Goal: Task Accomplishment & Management: Manage account settings

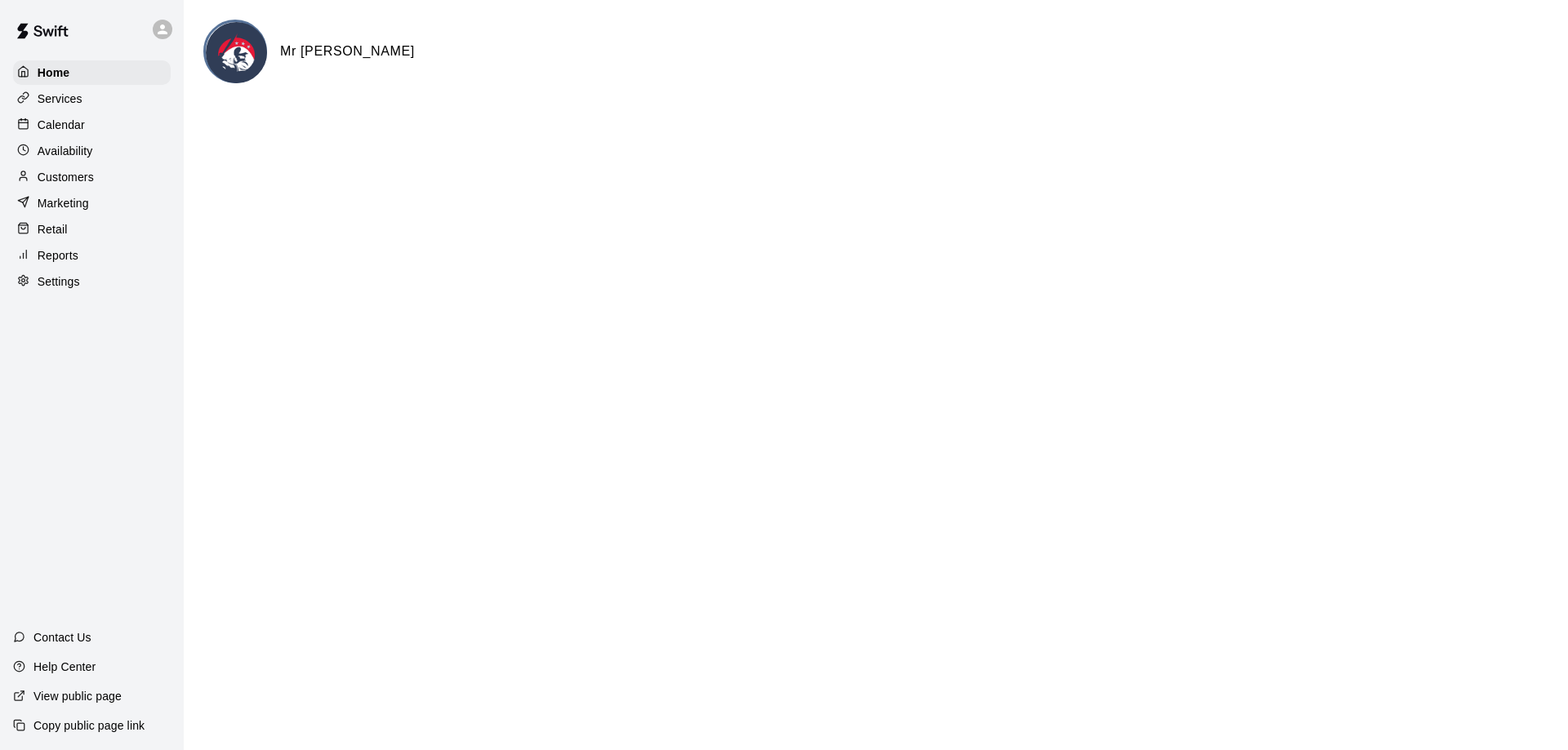
click at [74, 186] on p "Customers" at bounding box center [66, 177] width 56 height 16
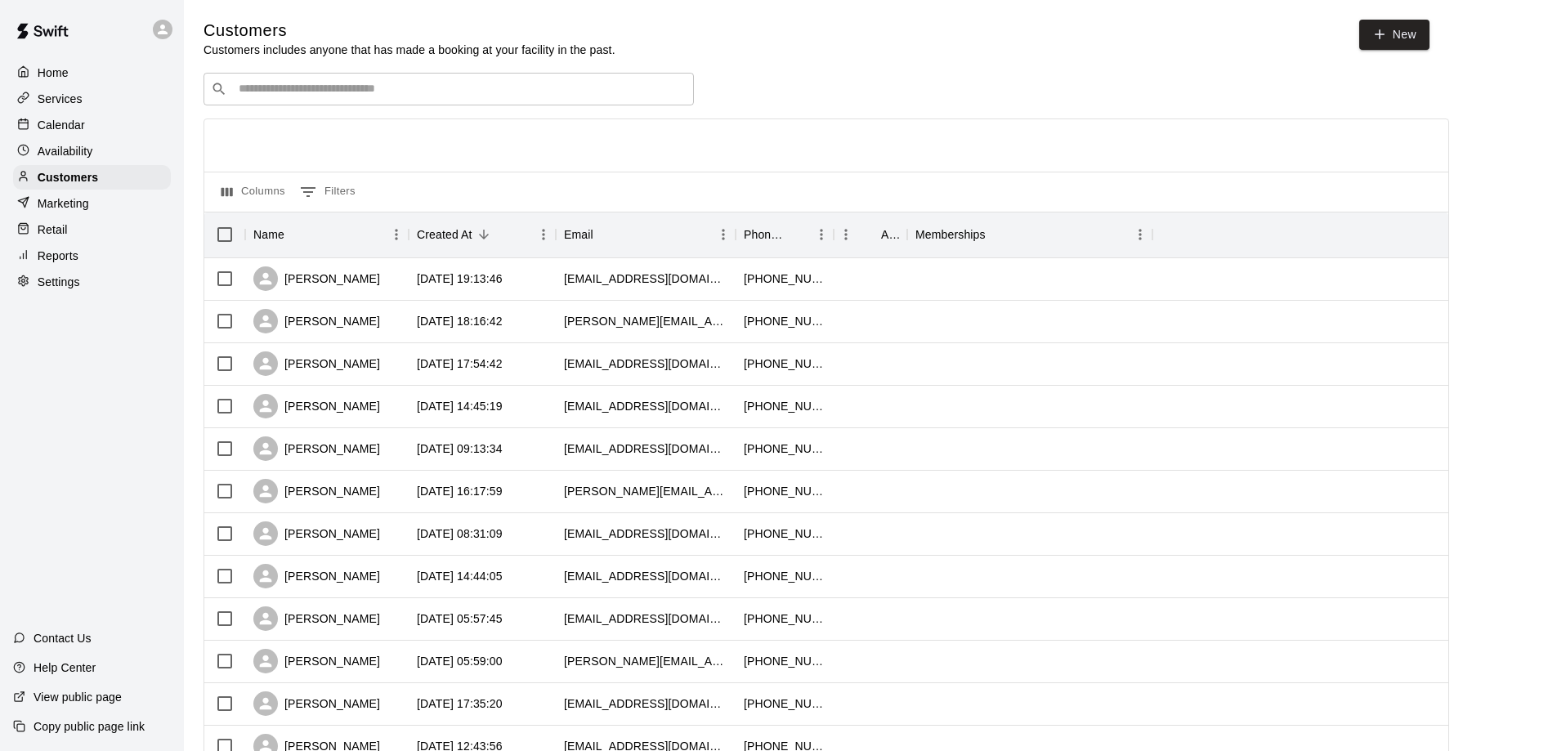
click at [326, 92] on input "Search customers by name or email" at bounding box center [460, 89] width 453 height 16
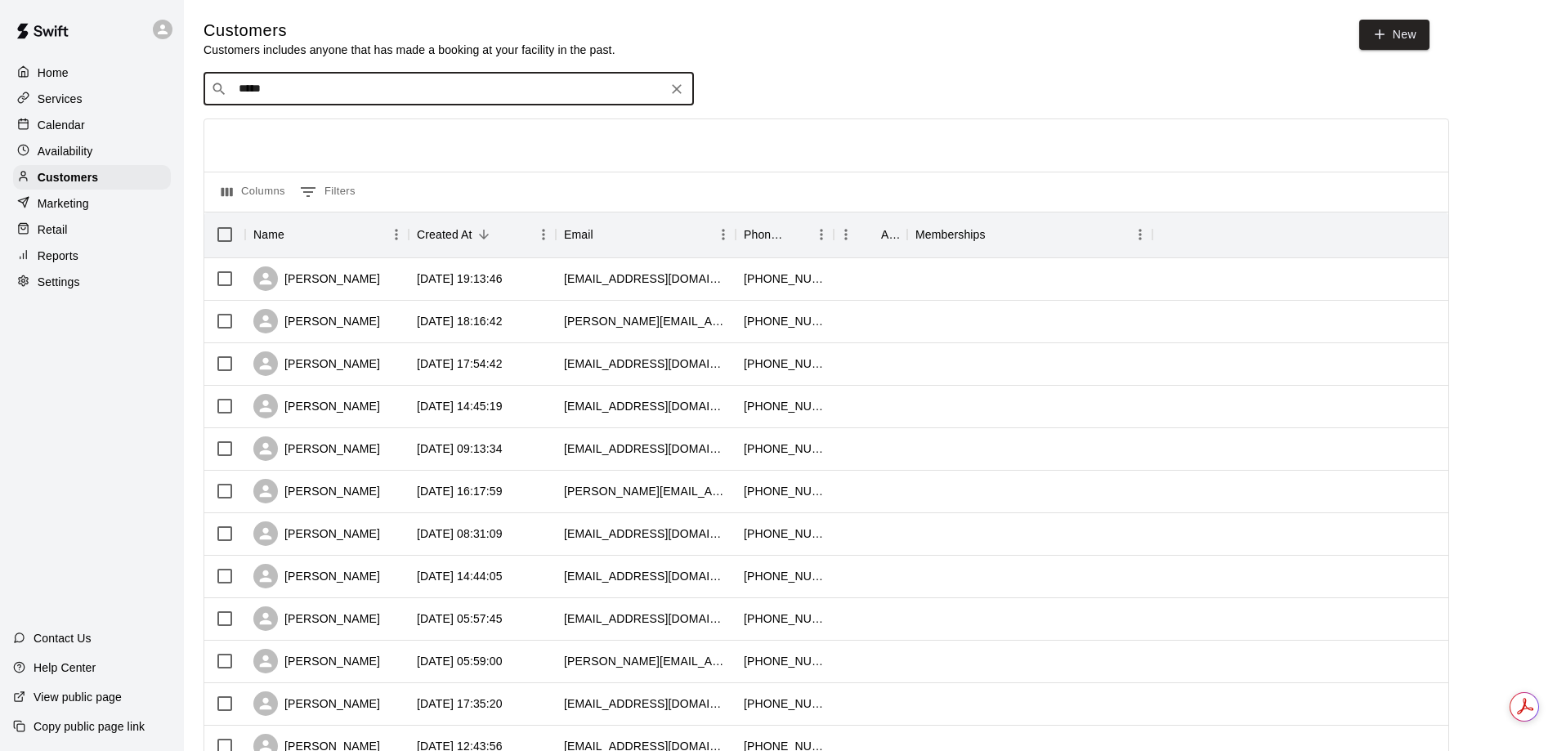
type input "*****"
click at [380, 92] on input "*****" at bounding box center [448, 89] width 428 height 16
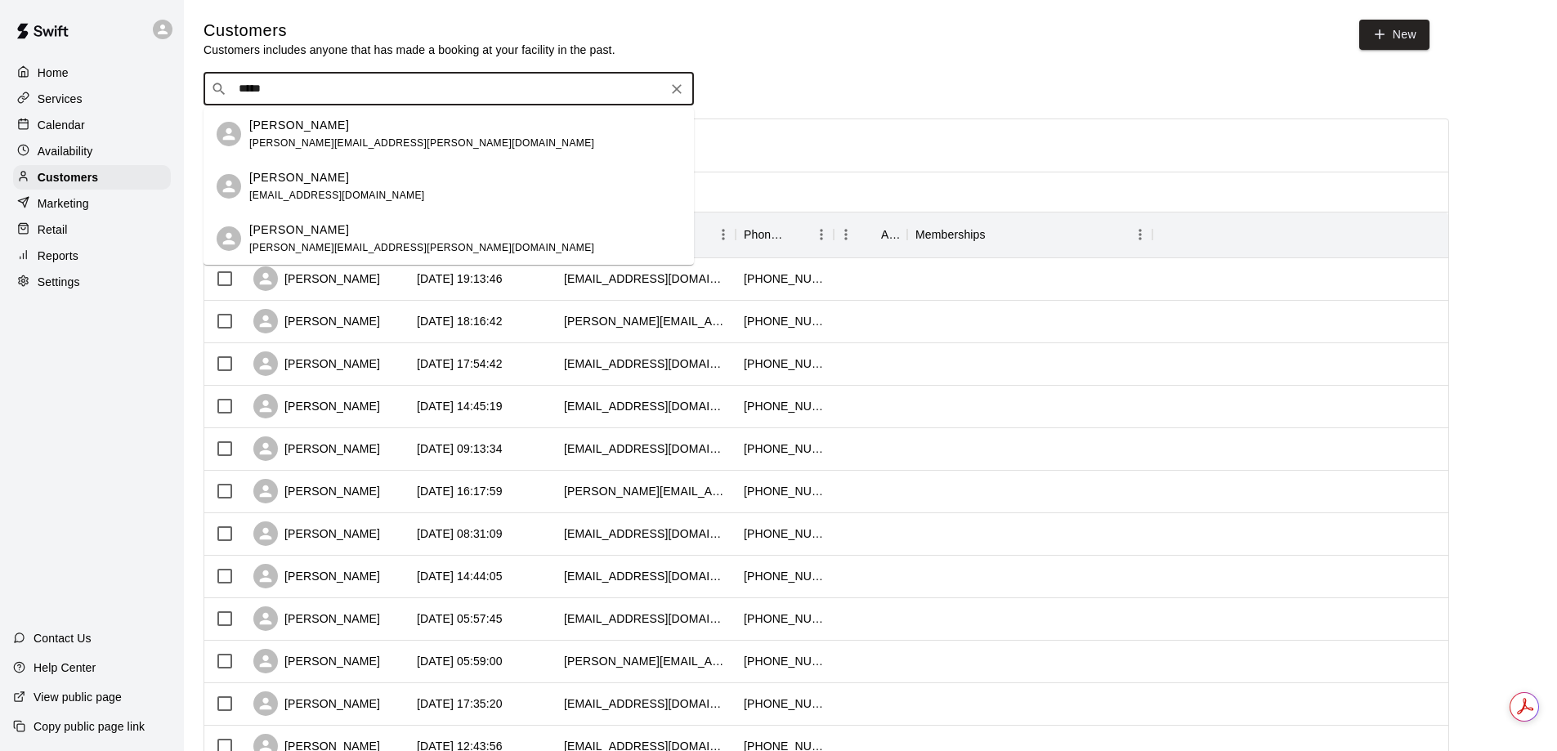
click at [281, 123] on p "[PERSON_NAME]" at bounding box center [299, 125] width 100 height 17
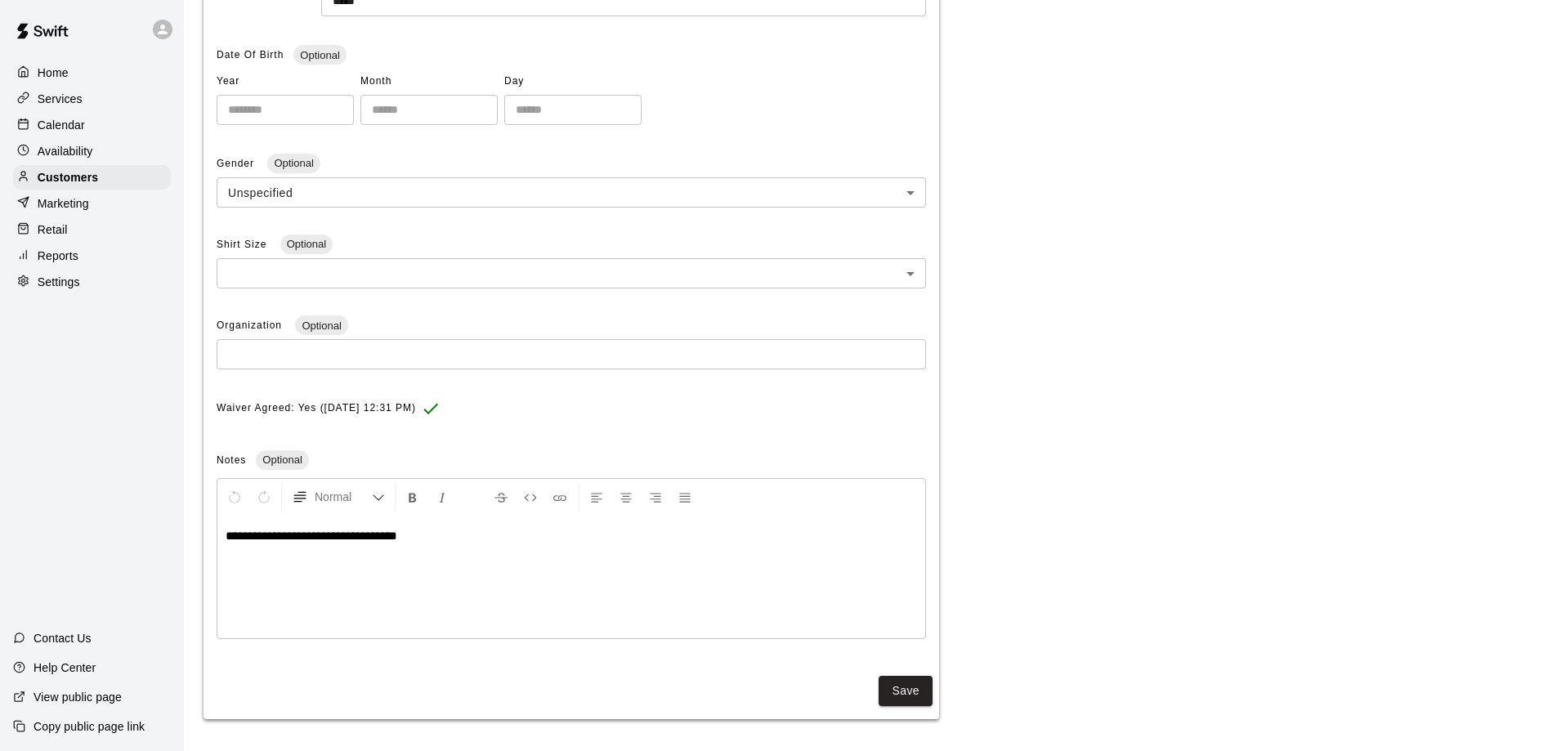
scroll to position [338, 0]
click at [1024, 449] on div "**********" at bounding box center [871, 257] width 1334 height 922
click at [280, 462] on span "Optional" at bounding box center [282, 459] width 52 height 12
click at [232, 460] on span "Notes" at bounding box center [231, 459] width 29 height 11
click at [357, 455] on div "Notes Optional" at bounding box center [572, 460] width 710 height 26
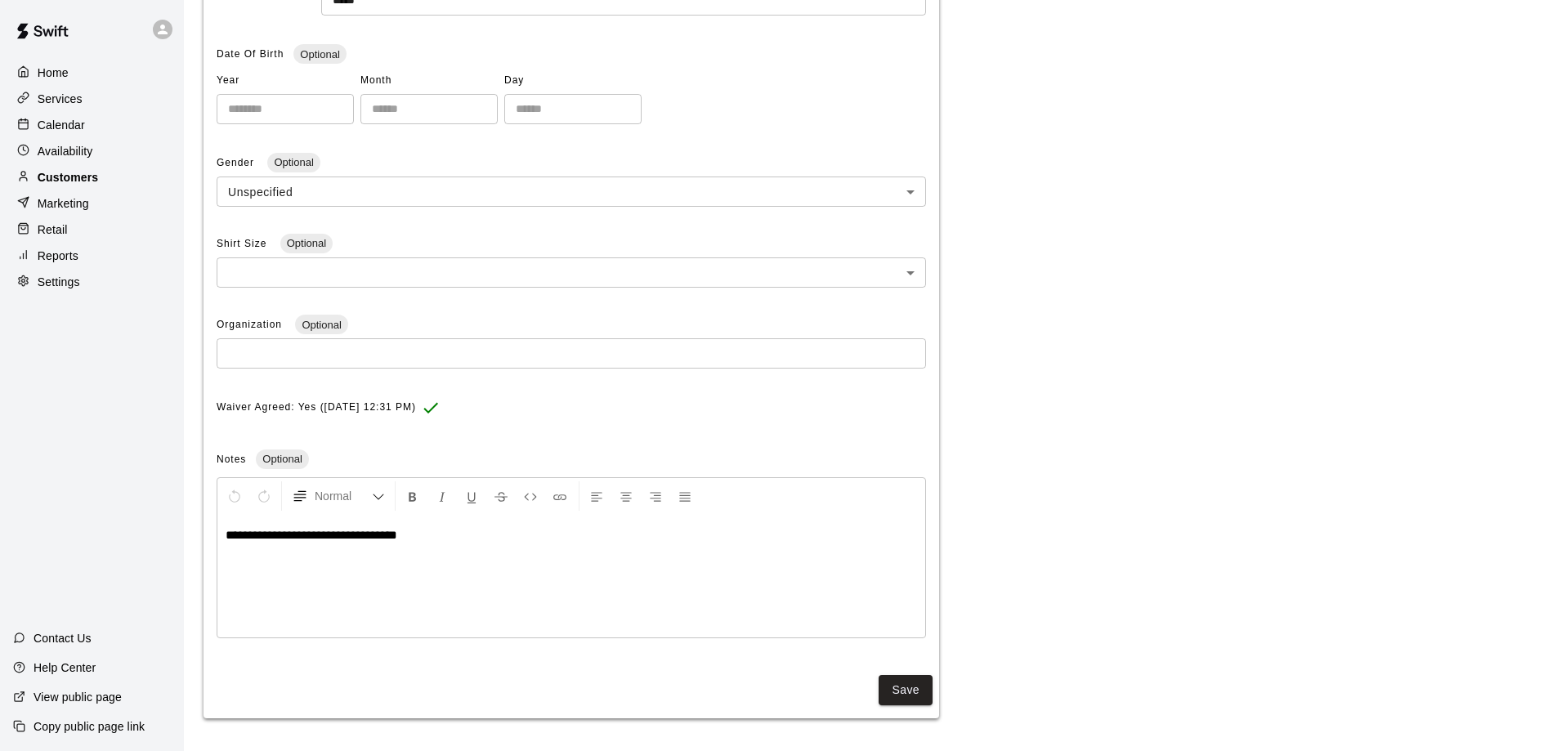
click at [76, 179] on p "Customers" at bounding box center [68, 177] width 60 height 16
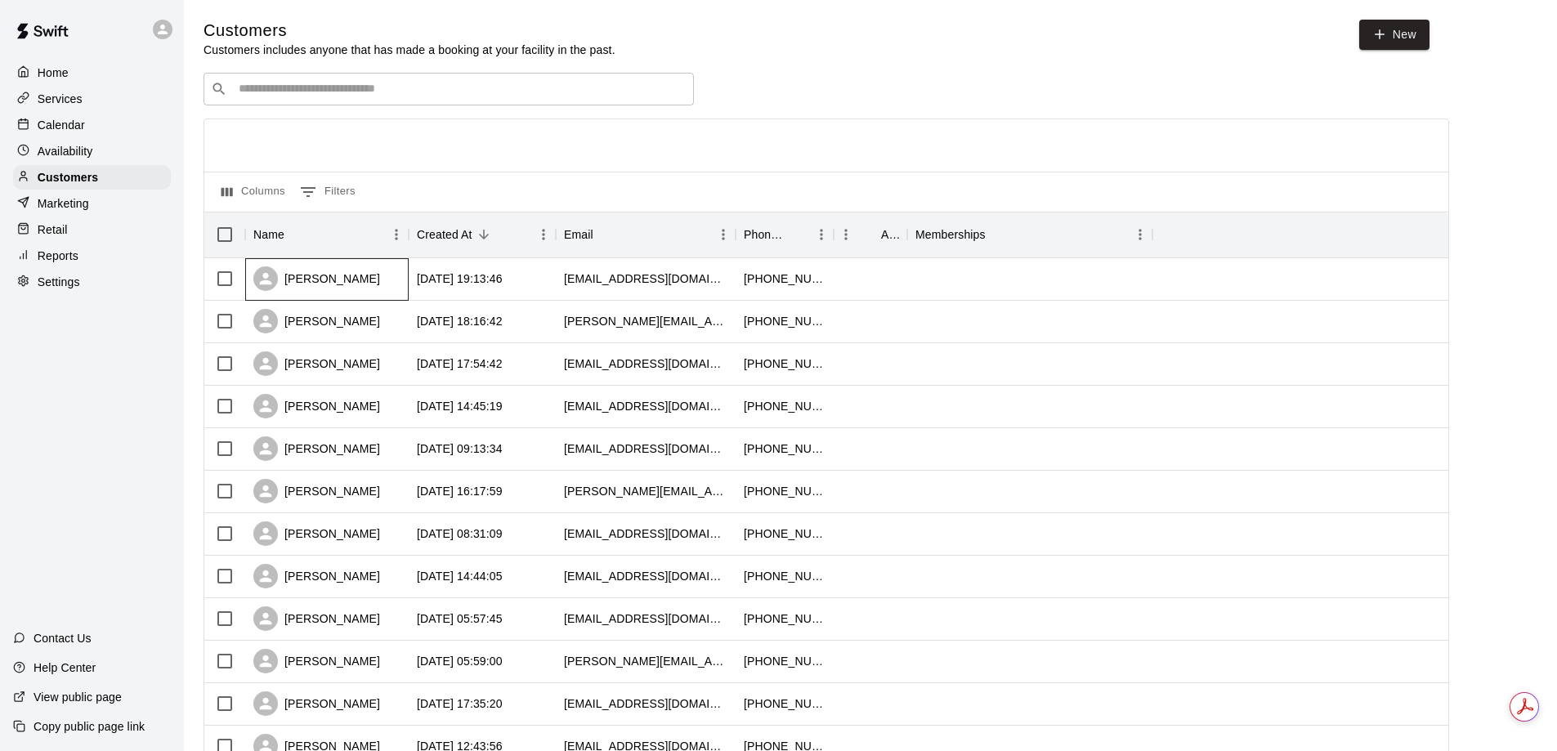
click at [325, 278] on div "Nicholas Espinoza" at bounding box center [316, 279] width 127 height 25
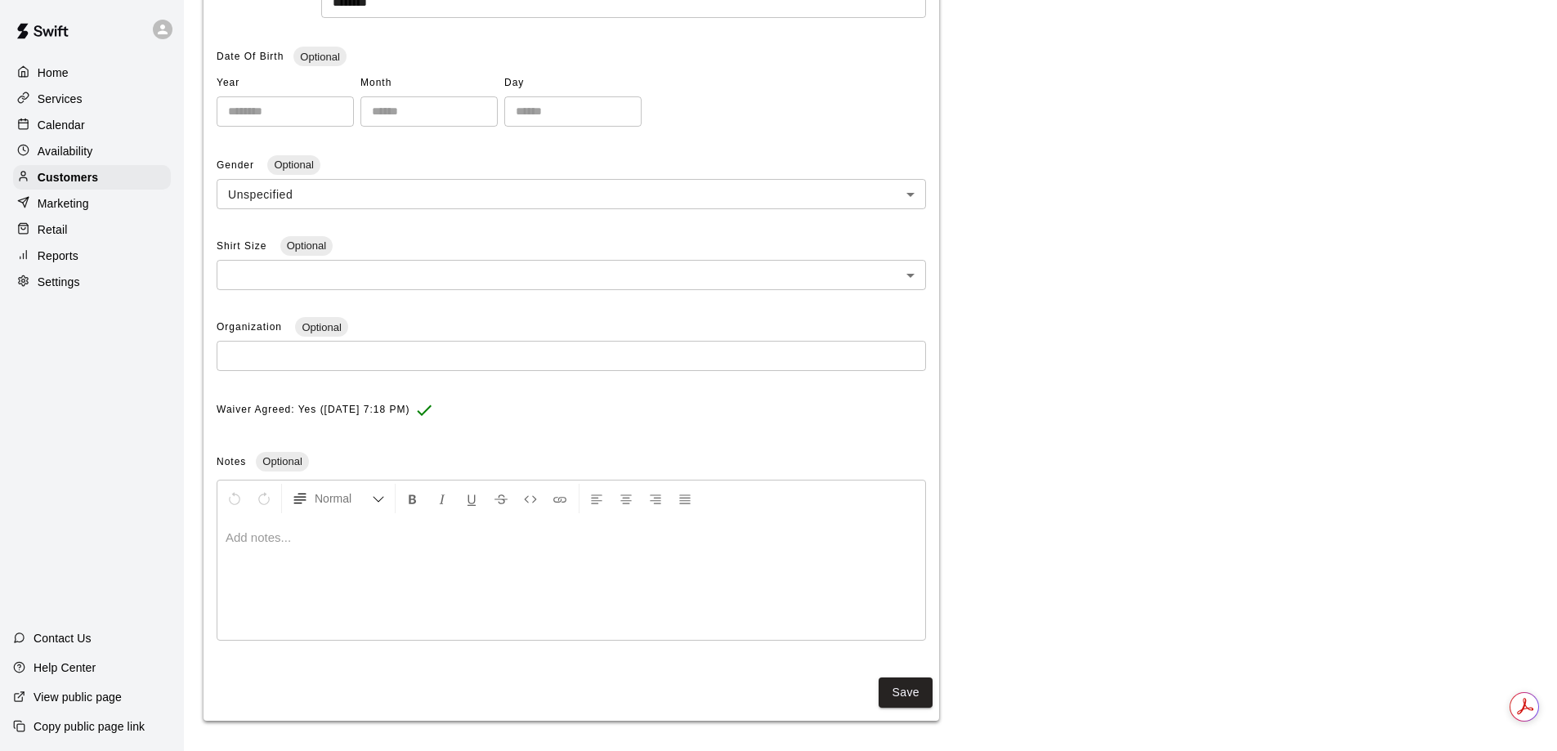
scroll to position [338, 0]
click at [323, 540] on p at bounding box center [572, 535] width 692 height 16
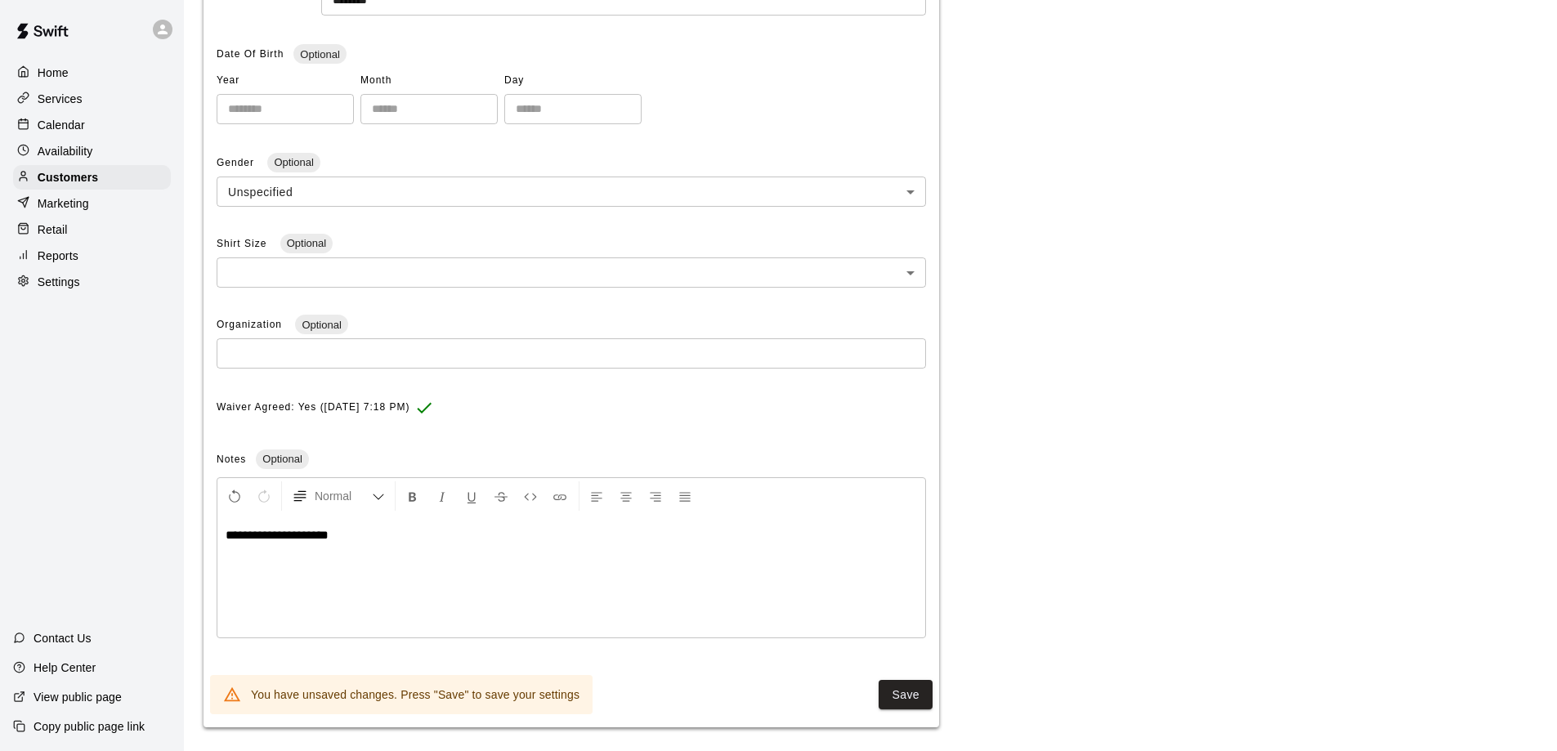
click at [375, 562] on div "**********" at bounding box center [571, 576] width 708 height 123
click at [918, 693] on button "Save" at bounding box center [906, 695] width 54 height 30
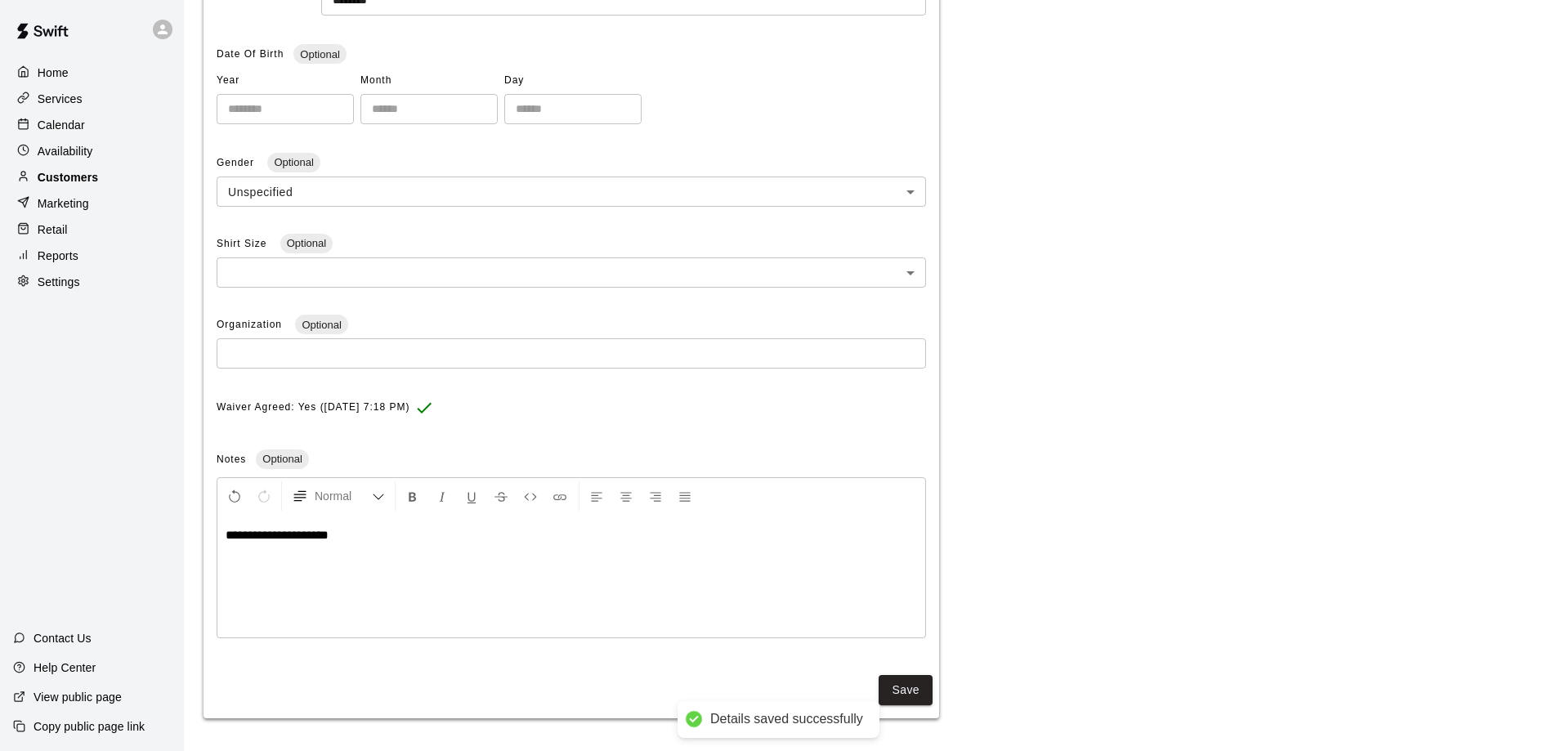
click at [87, 183] on p "Customers" at bounding box center [68, 177] width 60 height 16
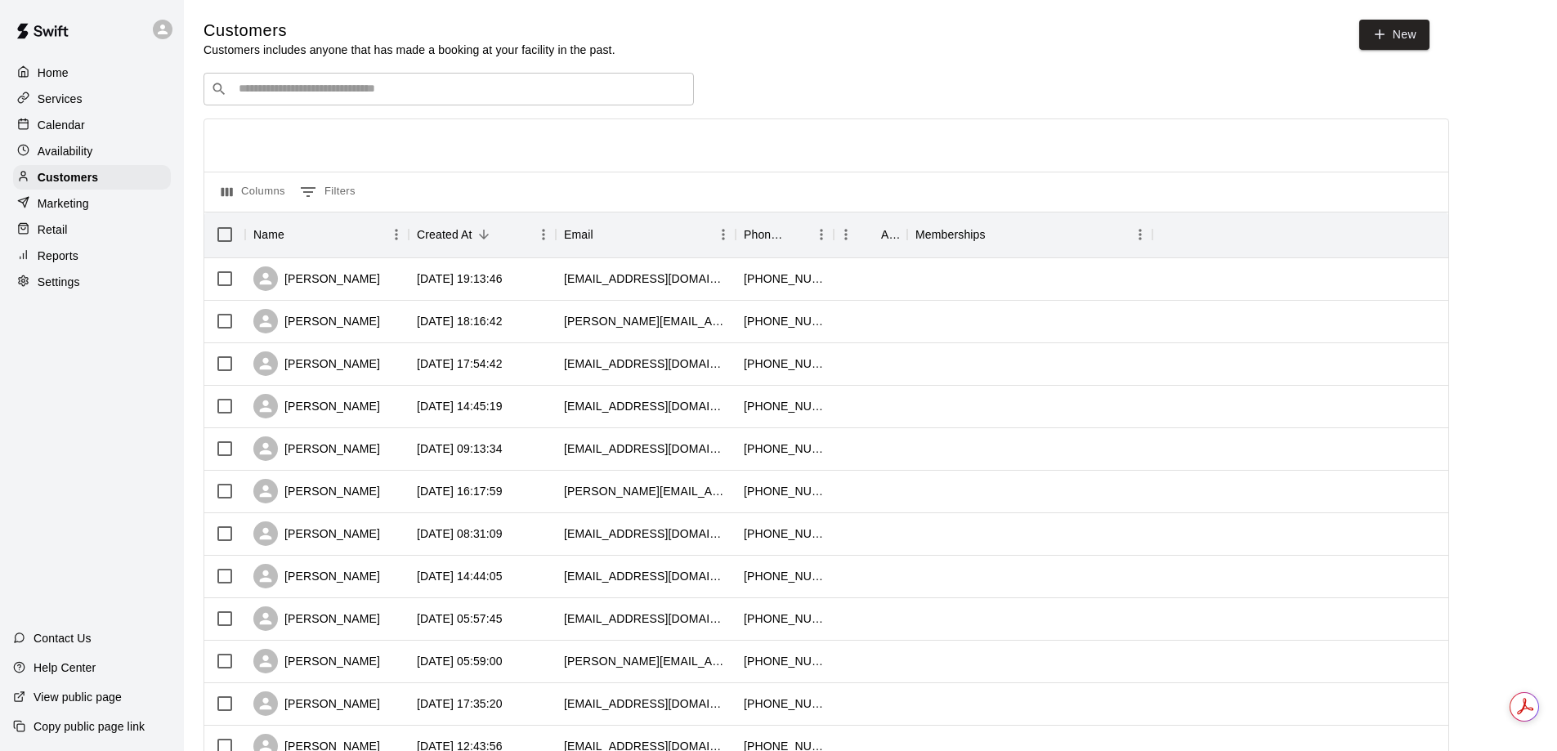
click at [97, 423] on div "Home Services Calendar Availability Customers Marketing Retail Reports Settings…" at bounding box center [92, 375] width 184 height 751
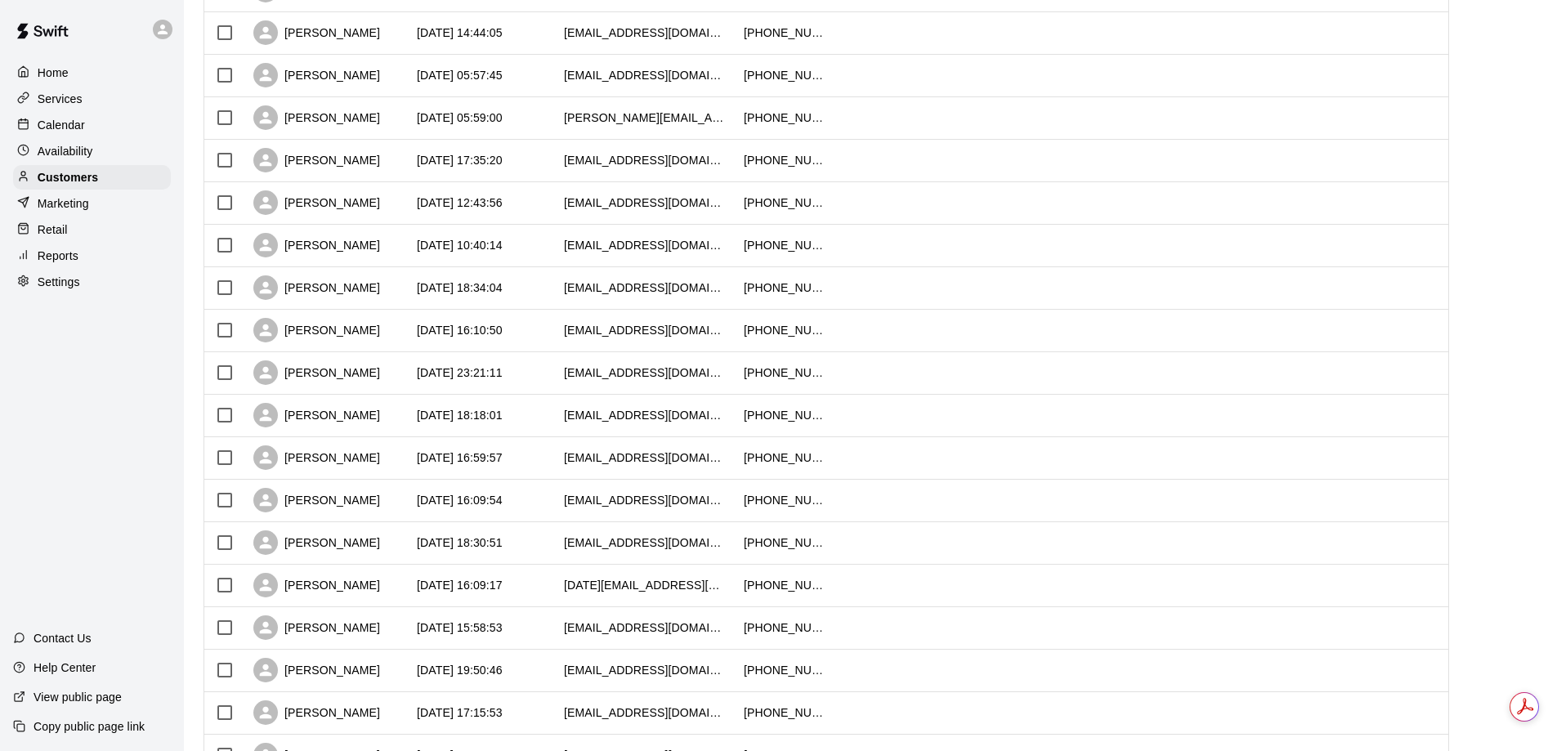
scroll to position [572, 0]
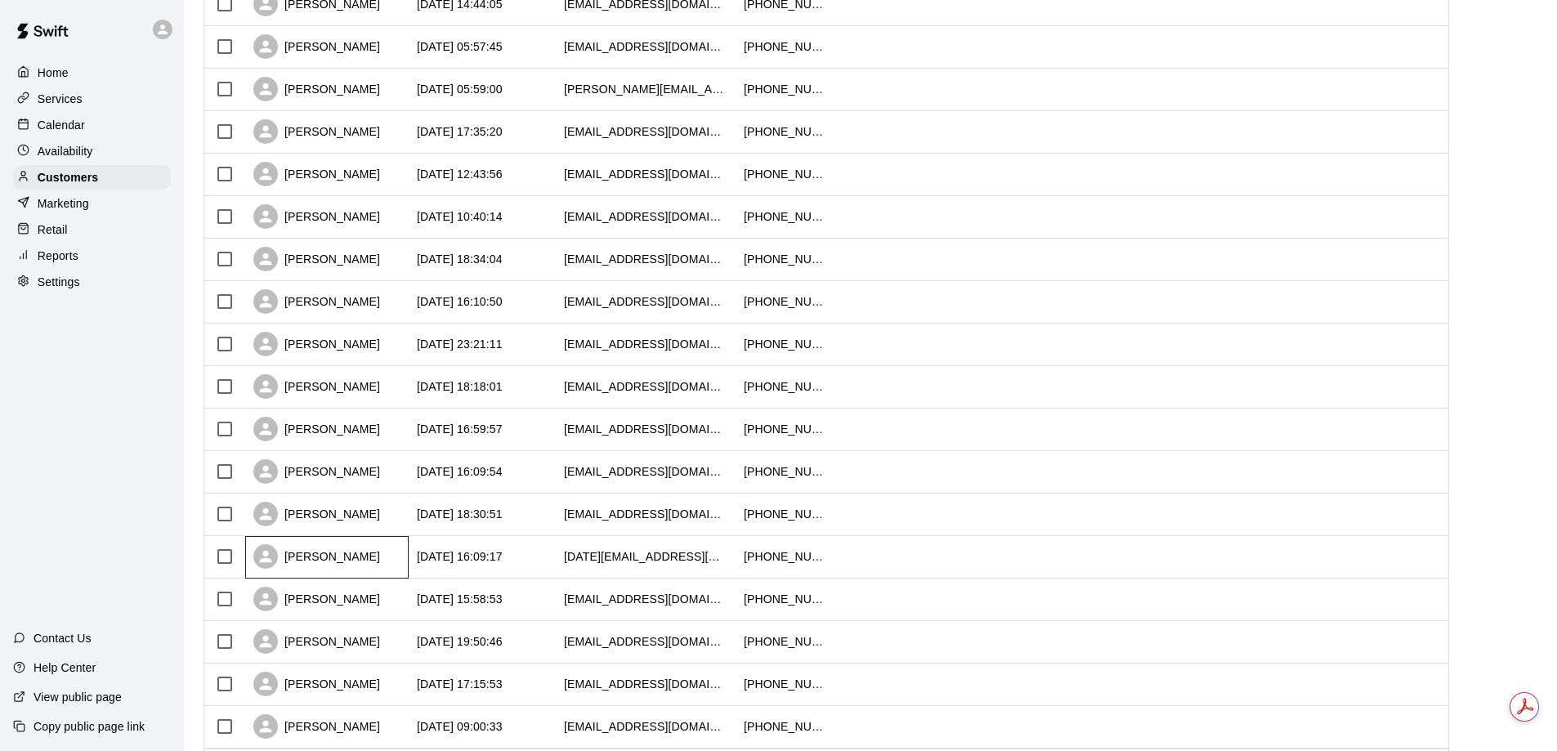
click at [388, 558] on div "[PERSON_NAME]" at bounding box center [327, 557] width 164 height 43
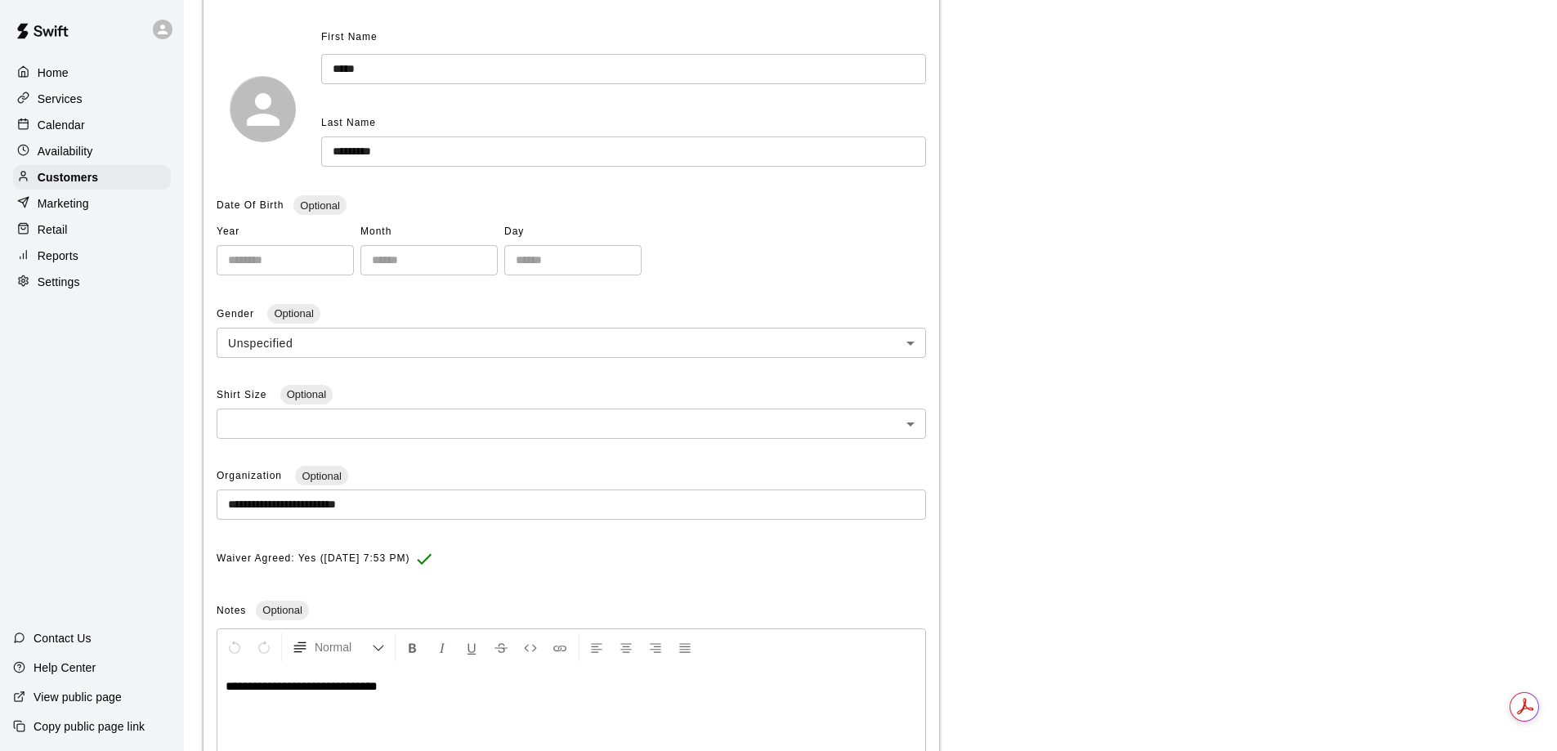
scroll to position [293, 0]
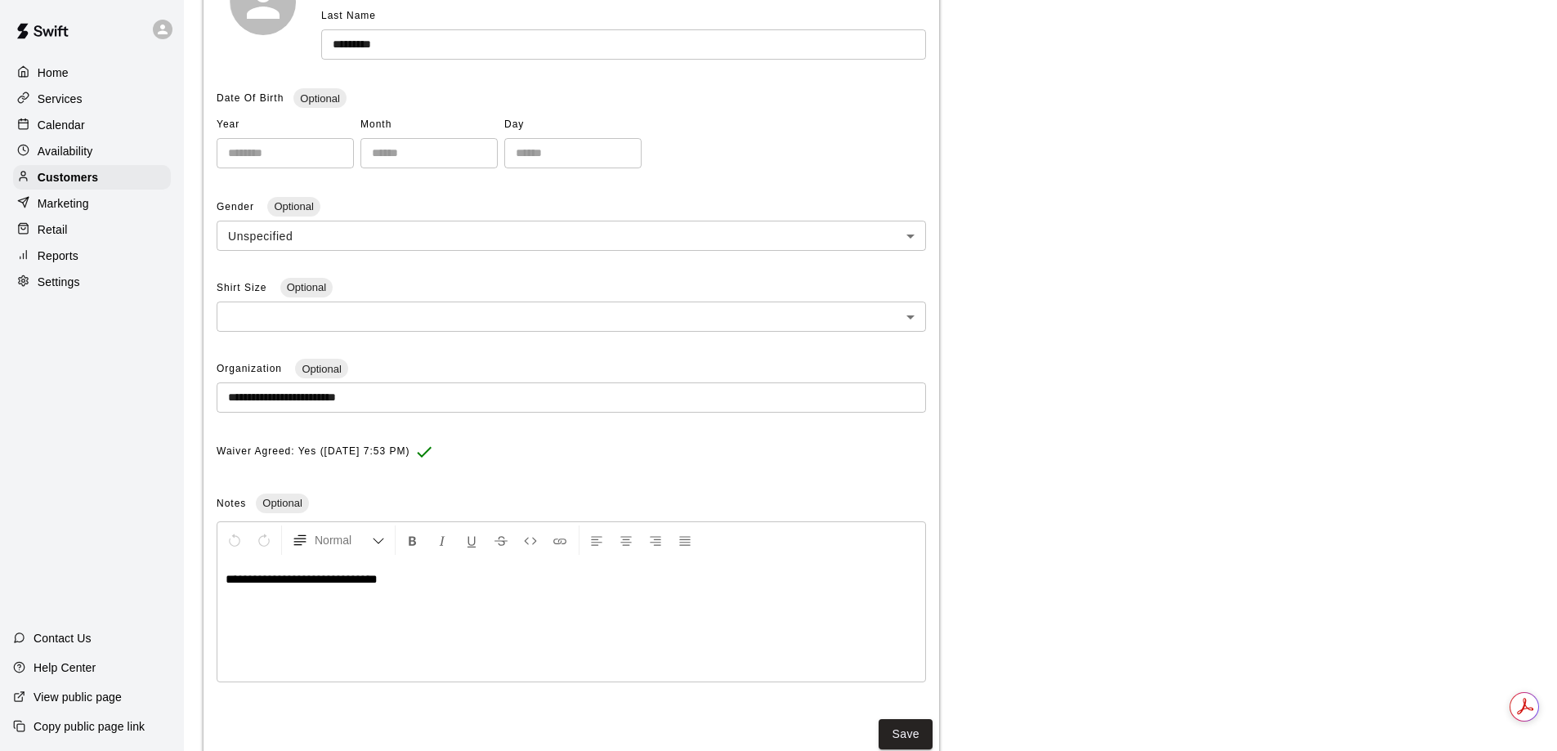
click at [376, 626] on div "**********" at bounding box center [571, 620] width 708 height 123
click at [100, 534] on div "Home Services Calendar Availability Customers Marketing Retail Reports Settings…" at bounding box center [92, 375] width 184 height 751
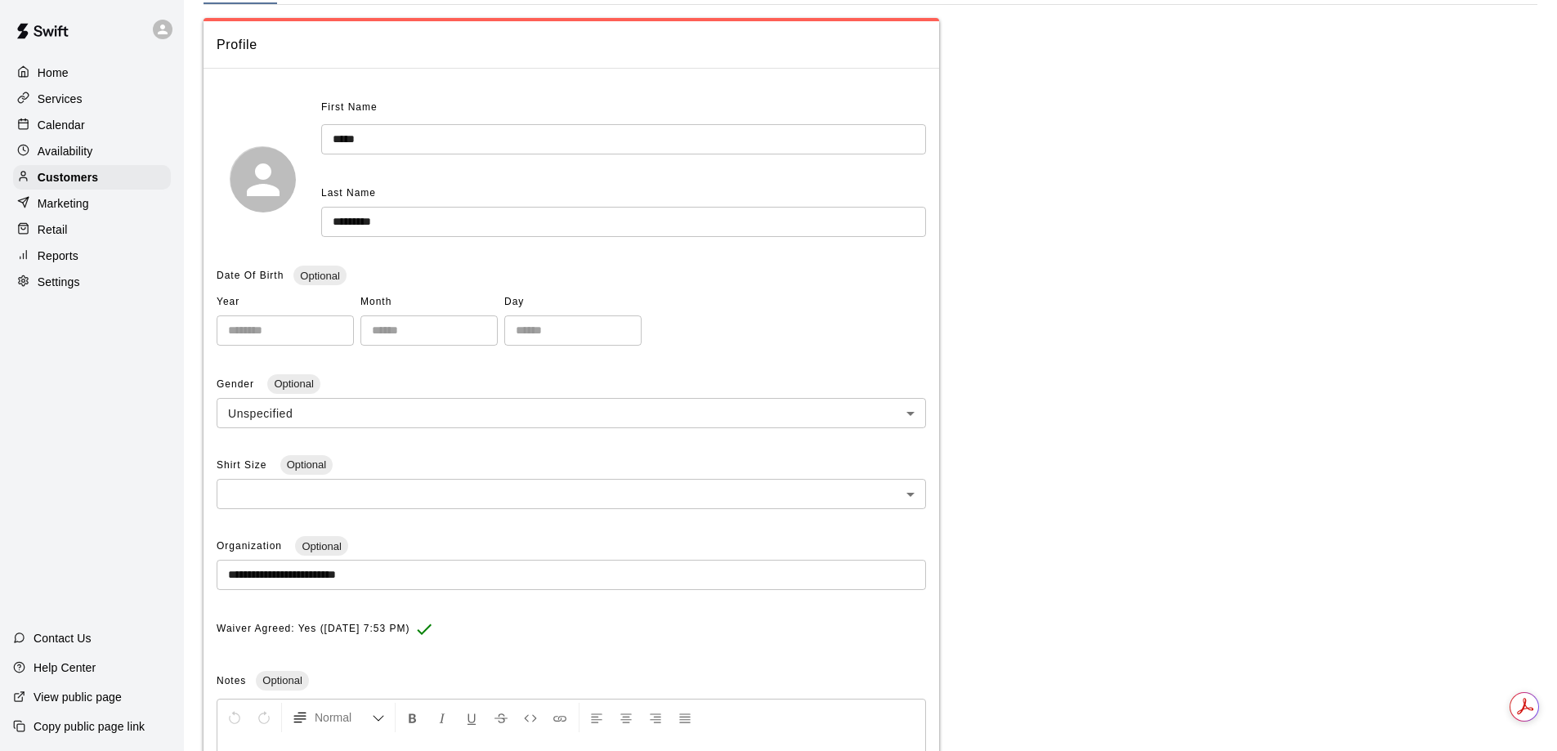
scroll to position [0, 0]
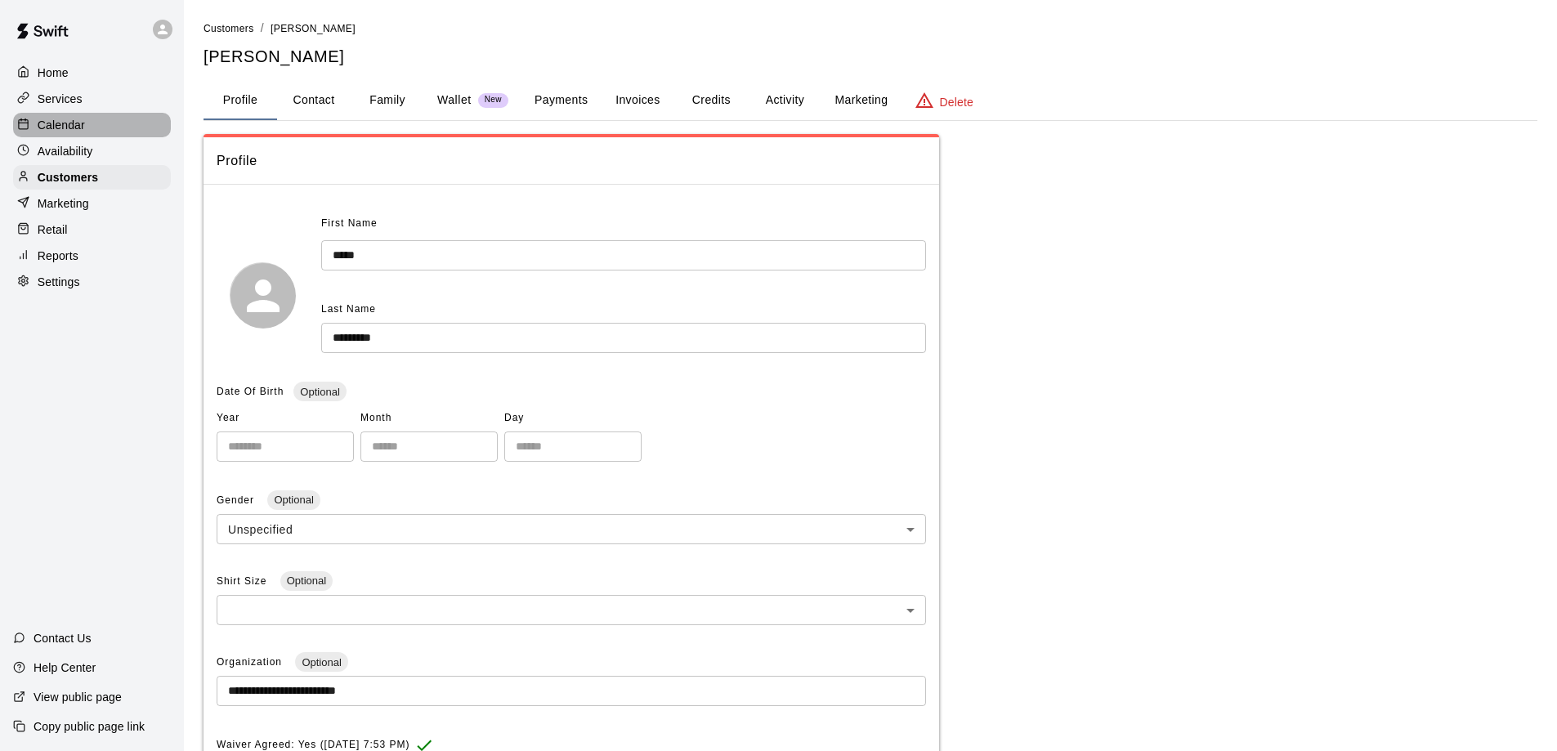
click at [74, 130] on p "Calendar" at bounding box center [61, 125] width 47 height 16
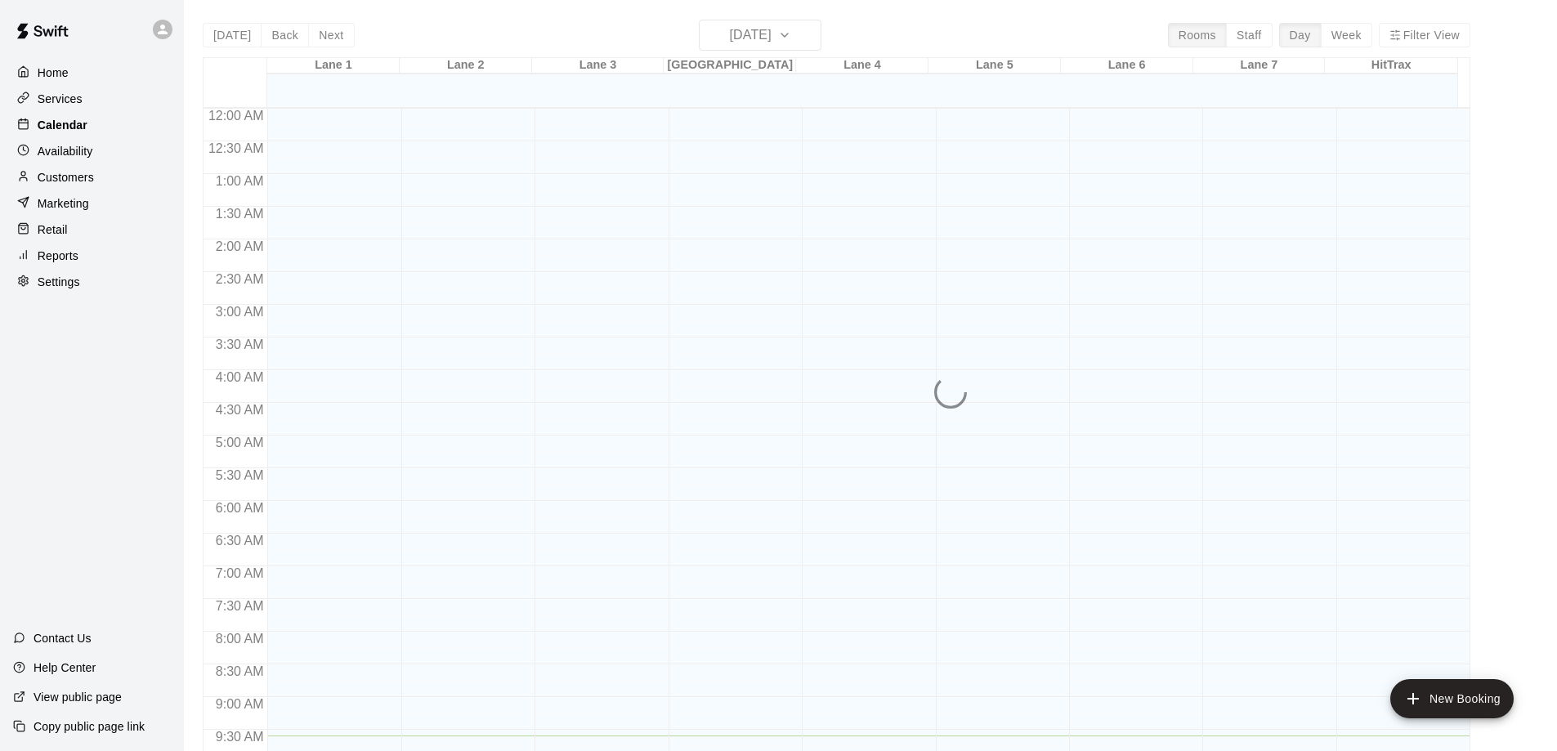
scroll to position [627, 0]
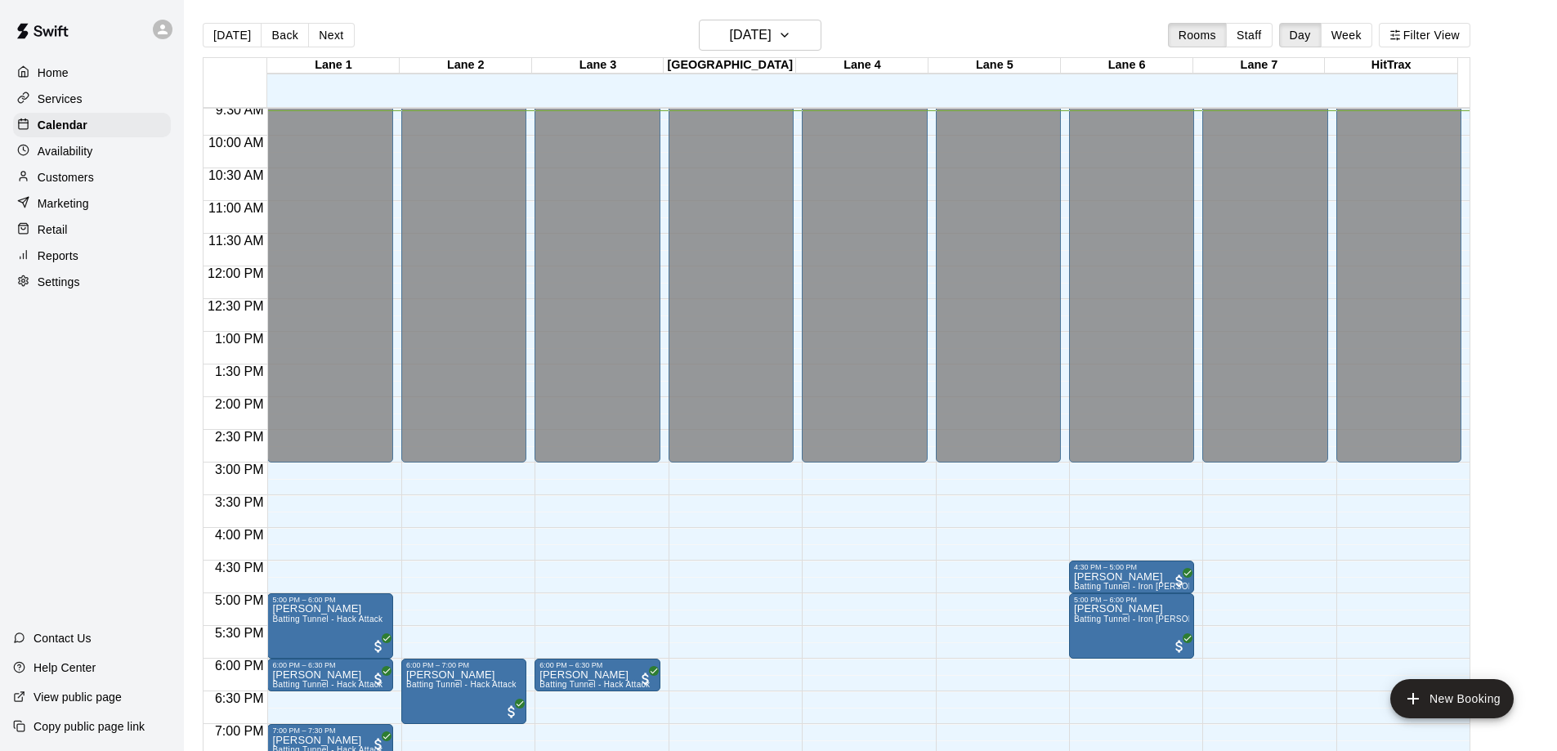
click at [68, 375] on div "Home Services Calendar Availability Customers Marketing Retail Reports Settings…" at bounding box center [92, 375] width 184 height 751
click at [60, 379] on div "Home Services Calendar Availability Customers Marketing Retail Reports Settings…" at bounding box center [92, 375] width 184 height 751
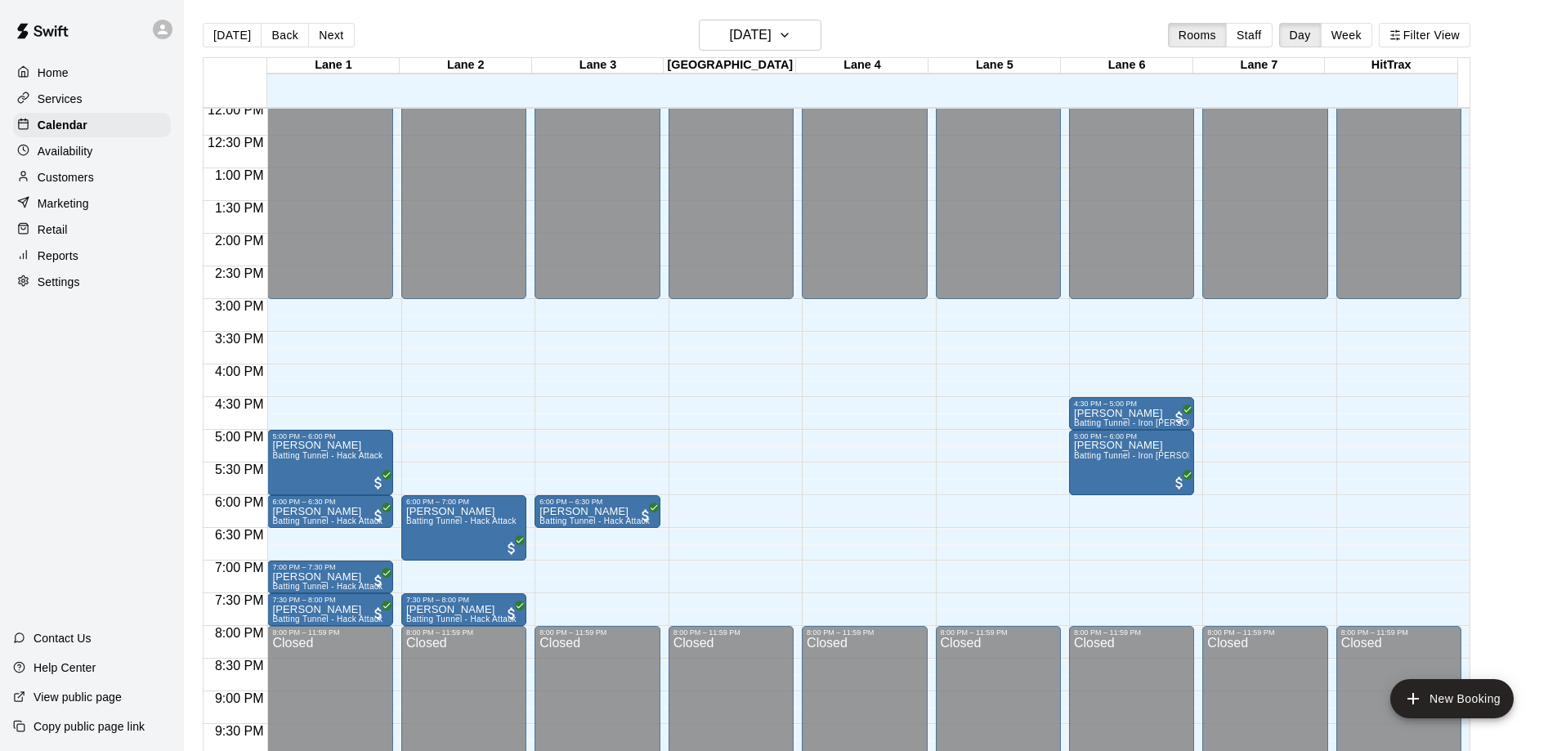
scroll to position [872, 0]
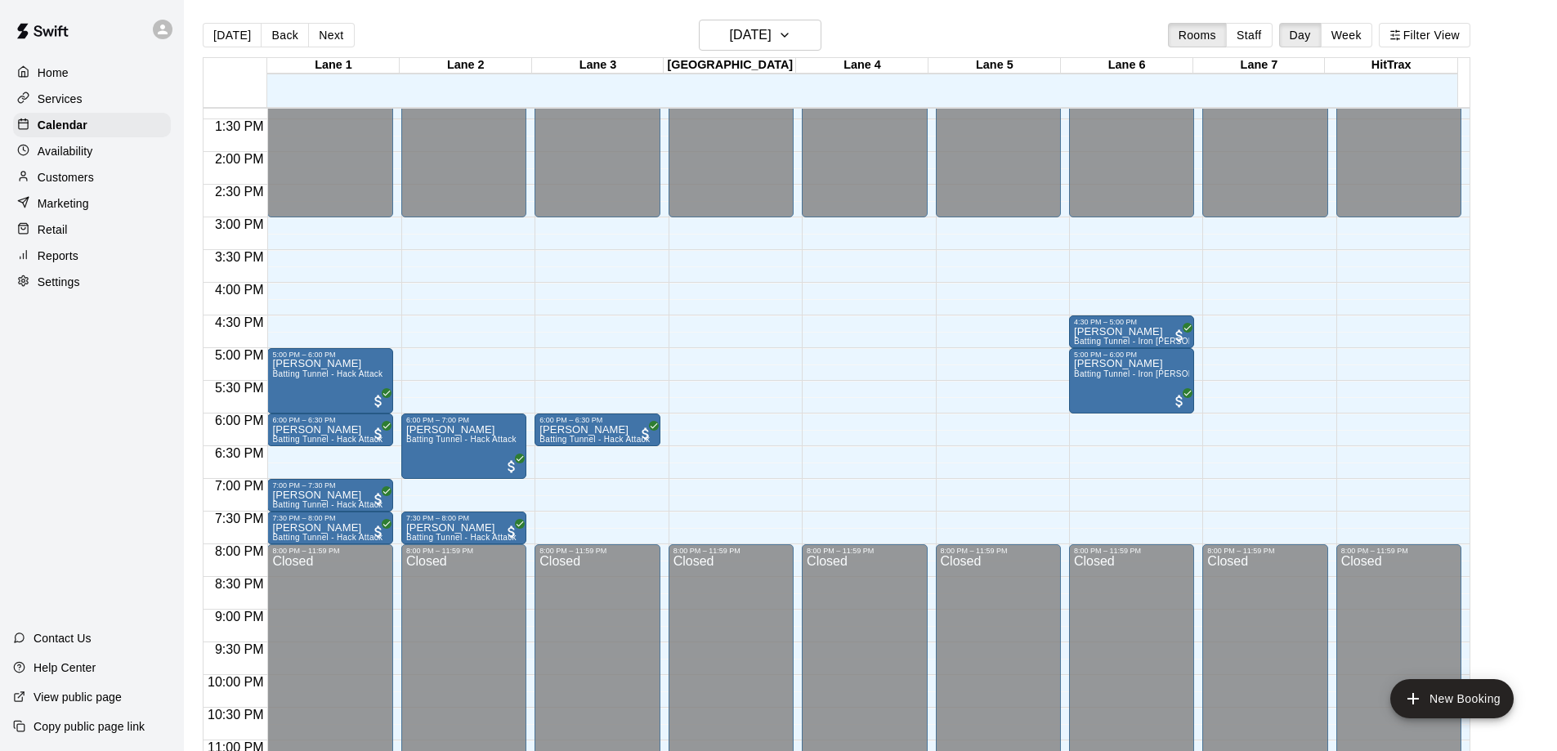
click at [137, 410] on div "Home Services Calendar Availability Customers Marketing Retail Reports Settings…" at bounding box center [92, 375] width 184 height 751
click at [319, 34] on button "Next" at bounding box center [331, 35] width 46 height 25
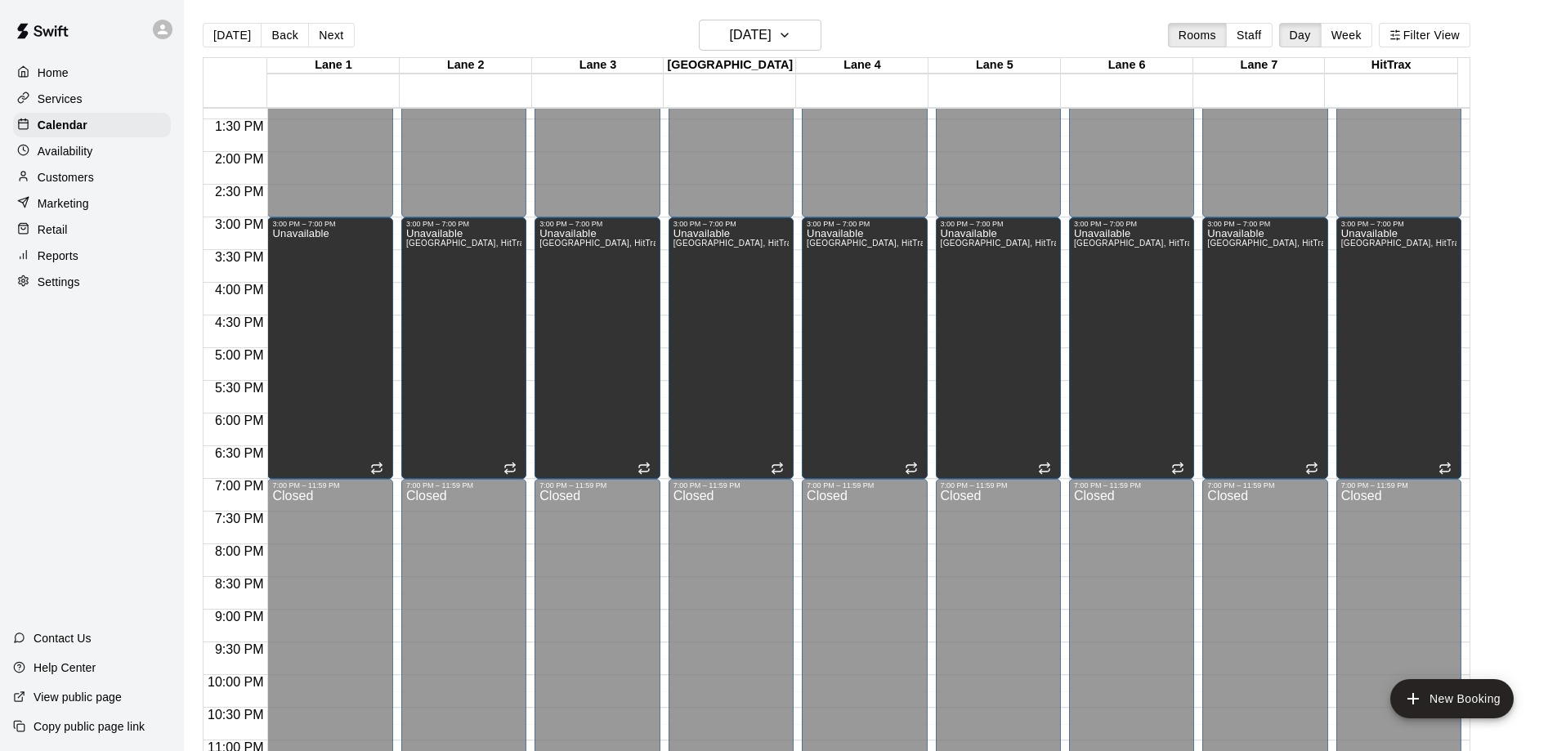
click at [120, 428] on div "Home Services Calendar Availability Customers Marketing Retail Reports Settings…" at bounding box center [92, 375] width 184 height 751
click at [240, 37] on button "[DATE]" at bounding box center [232, 35] width 59 height 25
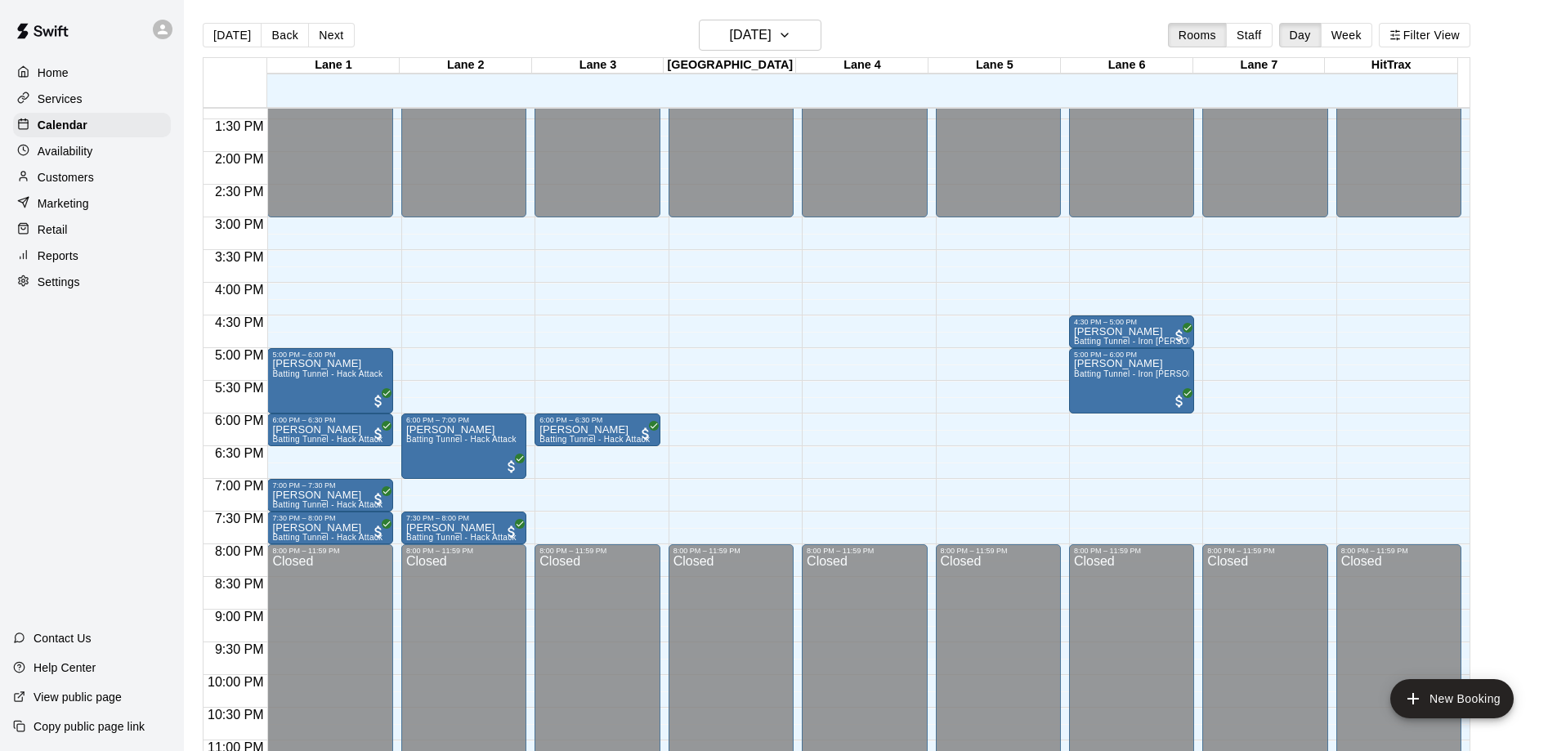
click at [109, 466] on div "Home Services Calendar Availability Customers Marketing Retail Reports Settings…" at bounding box center [92, 375] width 184 height 751
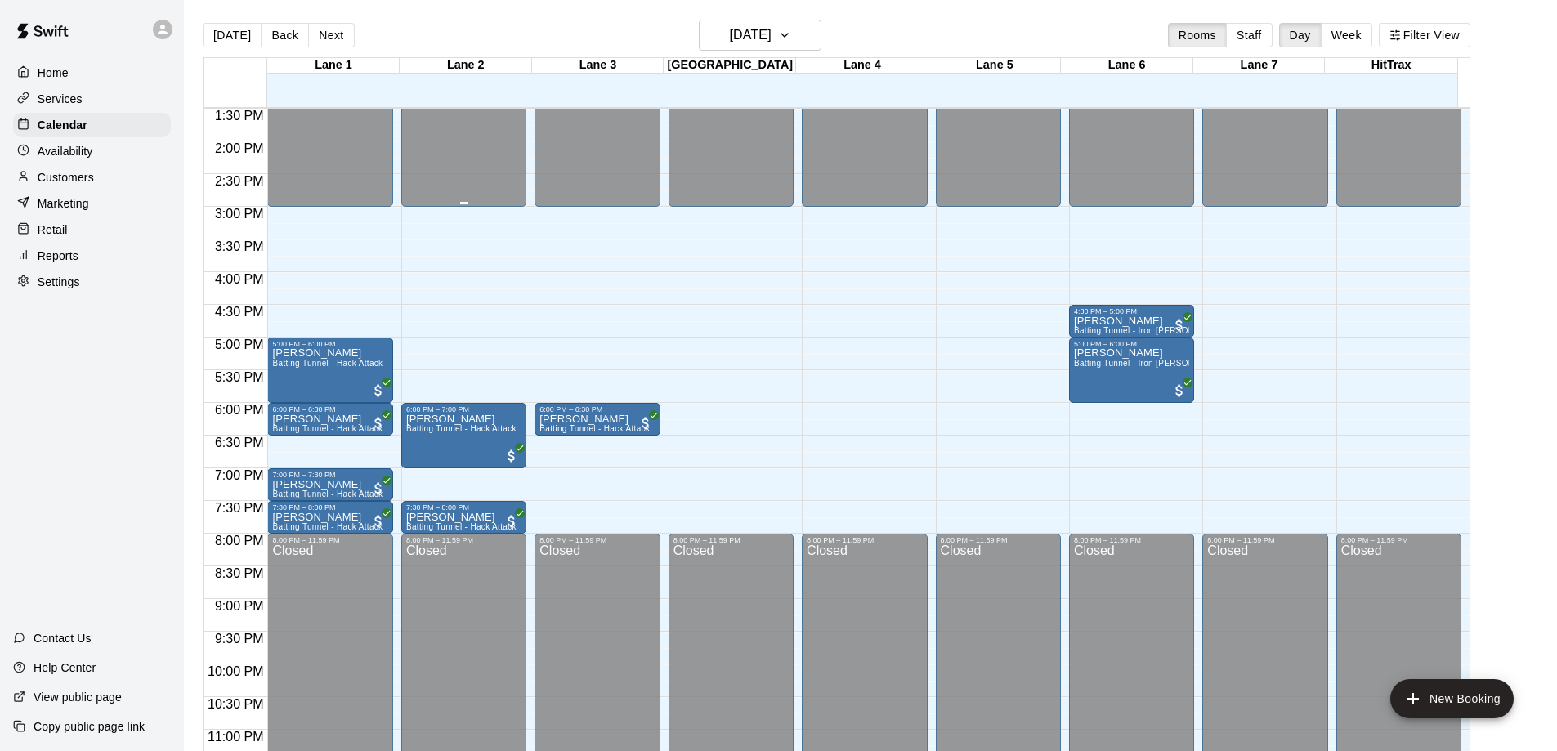
scroll to position [884, 0]
